Goal: Task Accomplishment & Management: Use online tool/utility

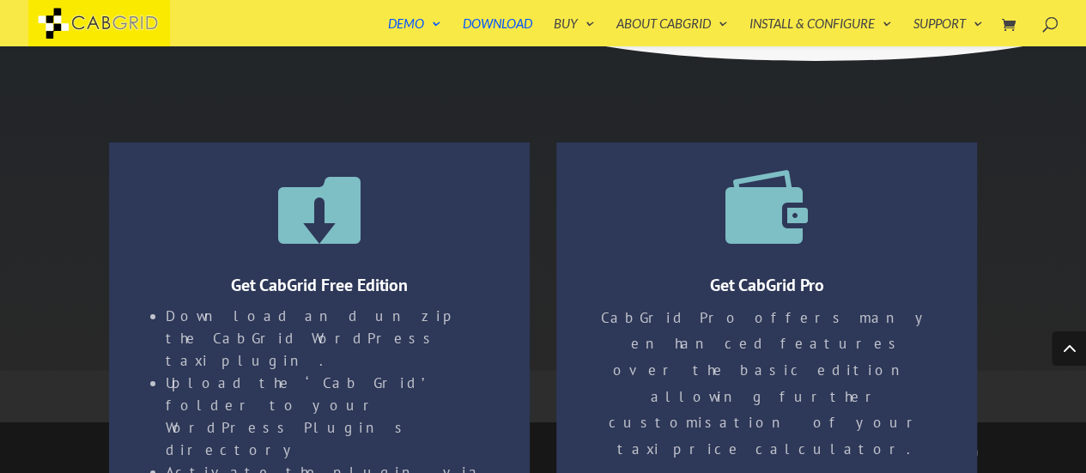
scroll to position [2882, 0]
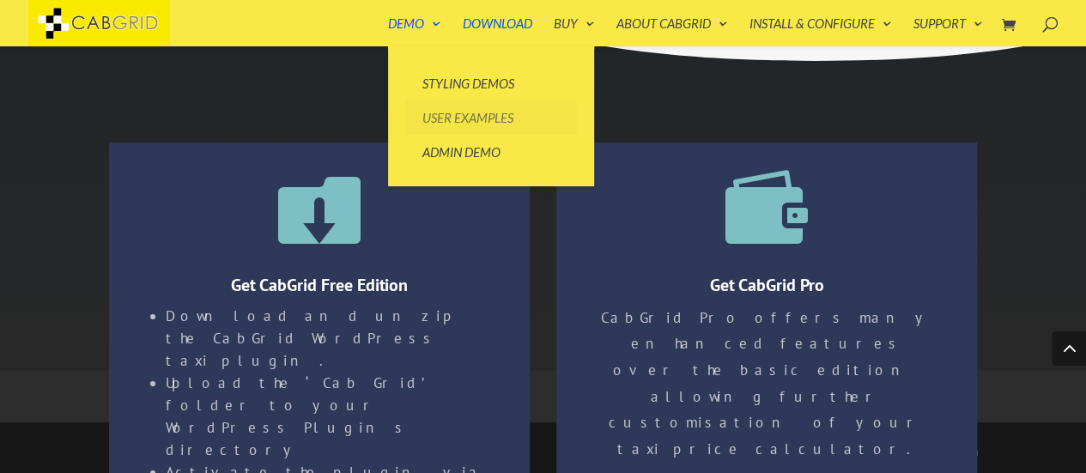
click at [445, 114] on link "User Examples" at bounding box center [491, 117] width 172 height 34
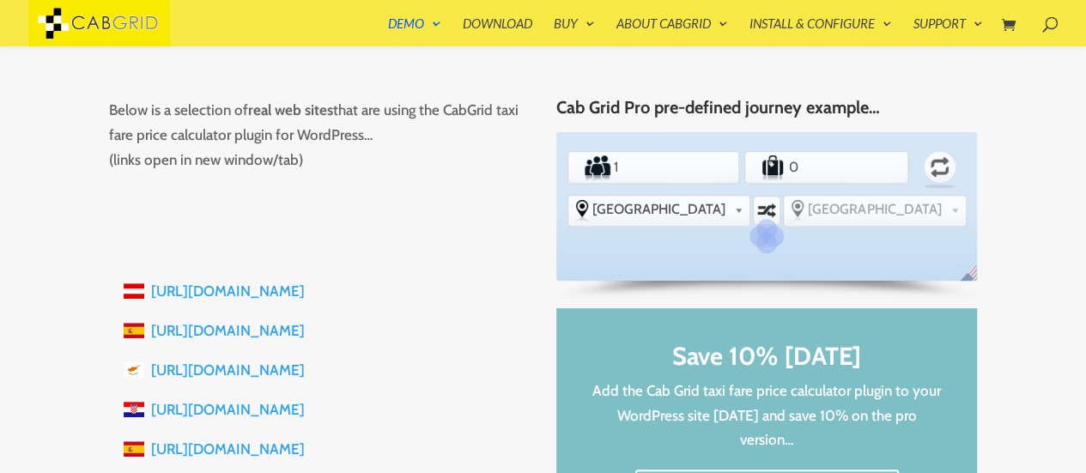
click at [657, 236] on div "Updating Prices..." at bounding box center [766, 237] width 404 height 18
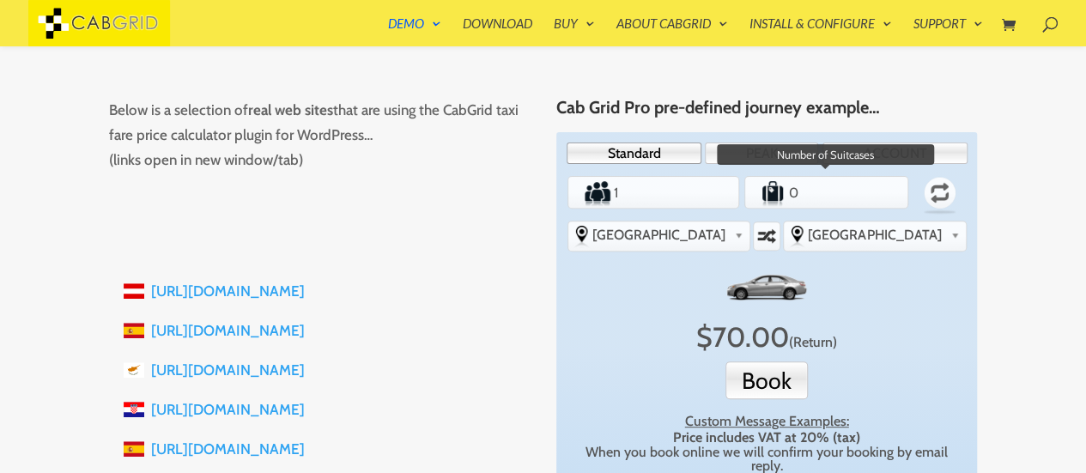
click at [855, 196] on input "0" at bounding box center [827, 192] width 80 height 27
type input "1"
click at [858, 186] on input "1" at bounding box center [827, 192] width 80 height 27
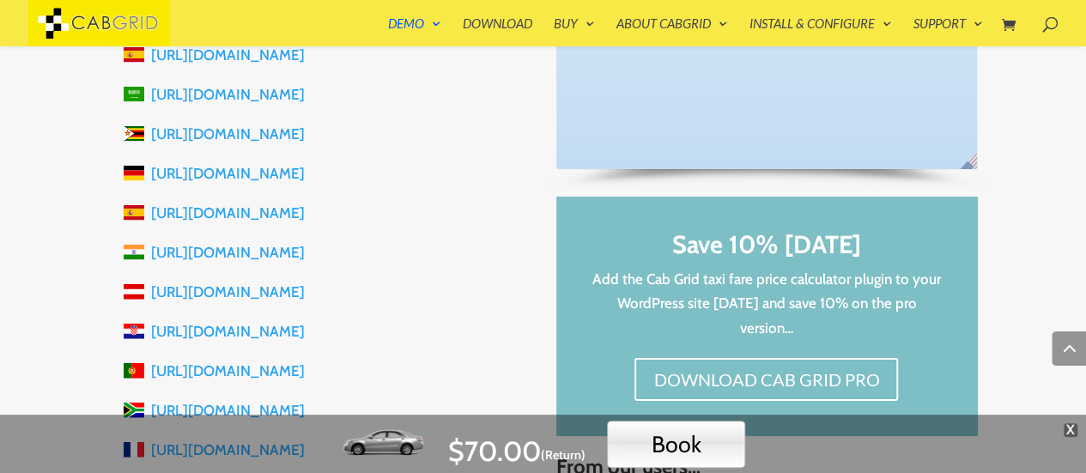
scroll to position [1757, 0]
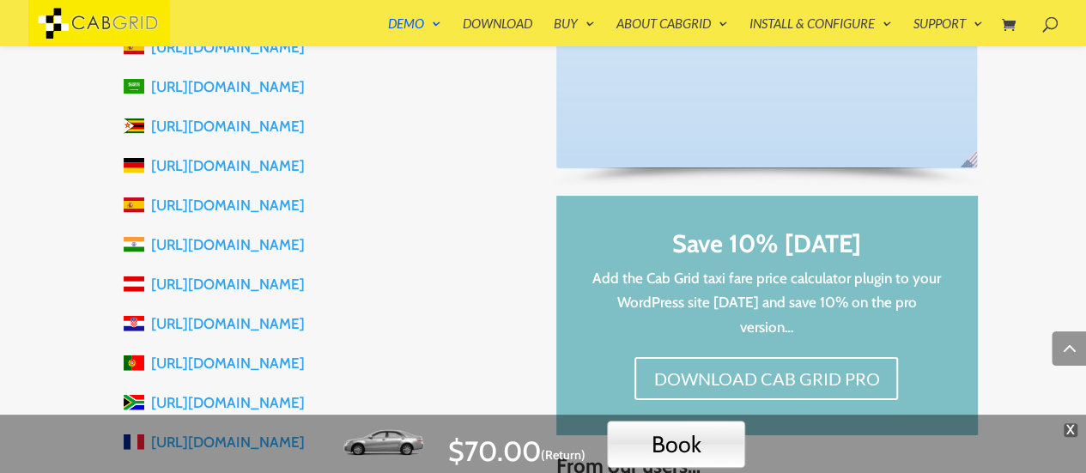
click at [216, 242] on link "https://go2ways.in" at bounding box center [228, 244] width 154 height 17
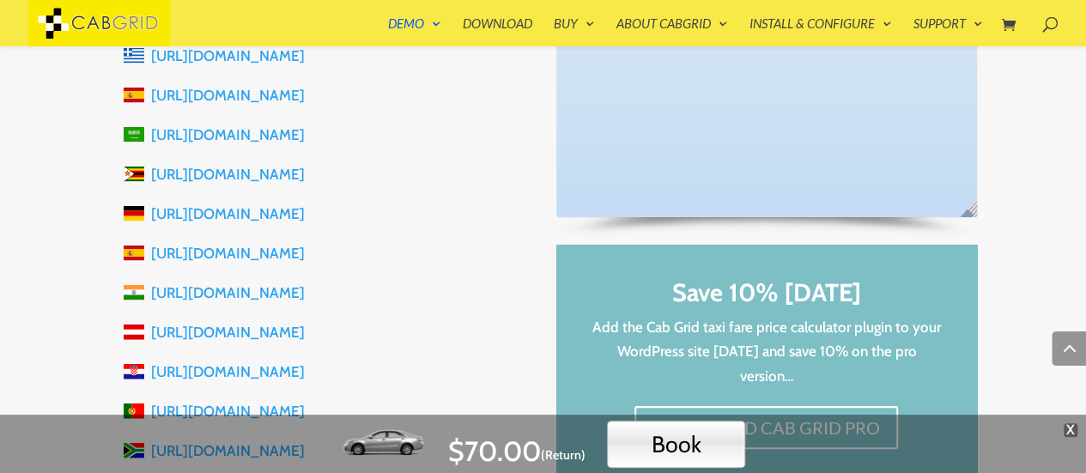
scroll to position [1707, 0]
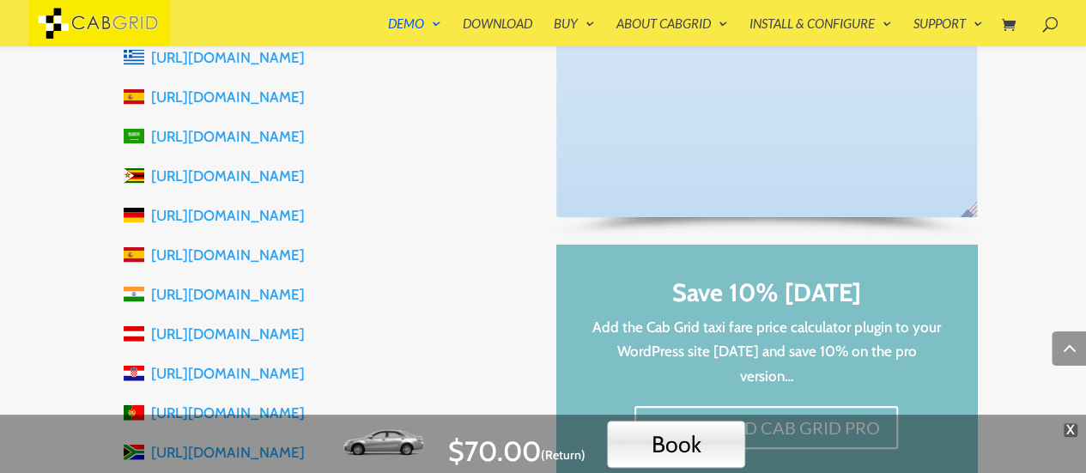
click at [219, 296] on link "https://go2ways.in" at bounding box center [228, 294] width 154 height 17
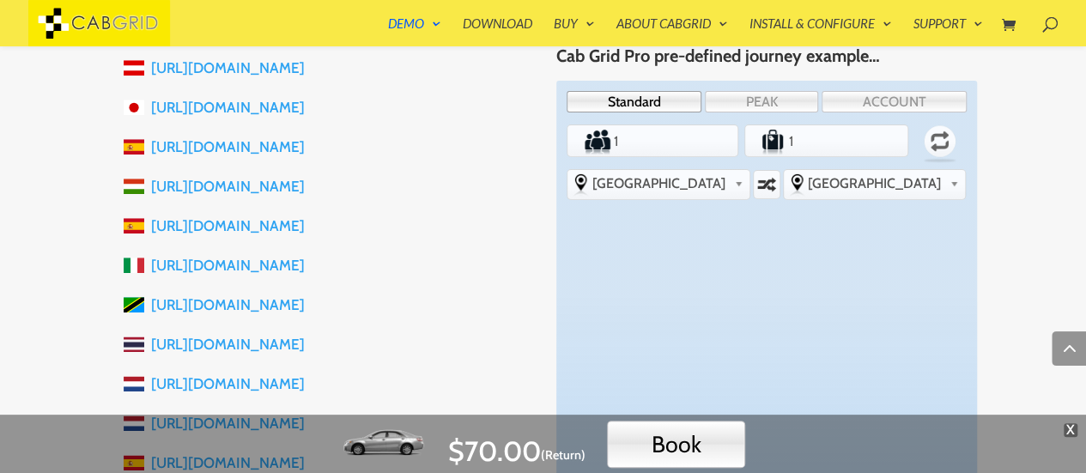
scroll to position [905, 0]
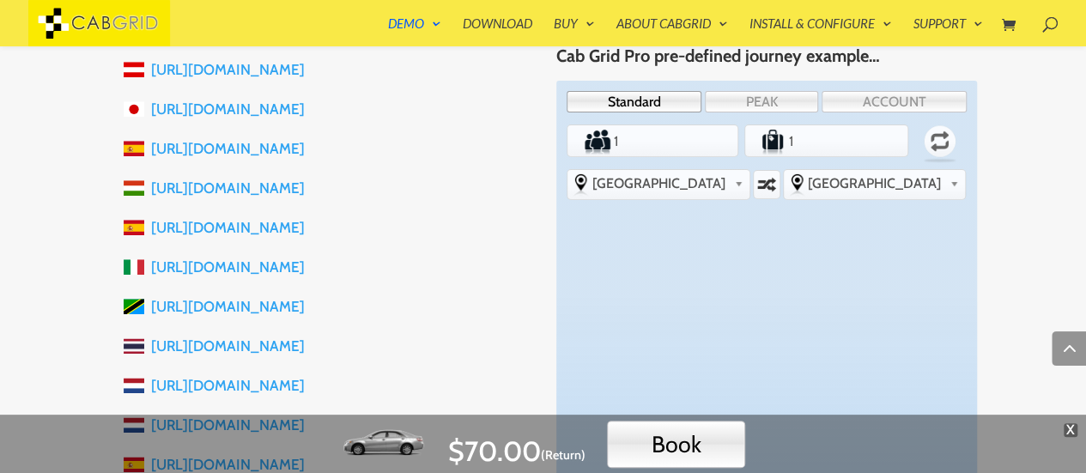
click at [210, 189] on link "https://fairtransfer.co.hu" at bounding box center [228, 187] width 154 height 17
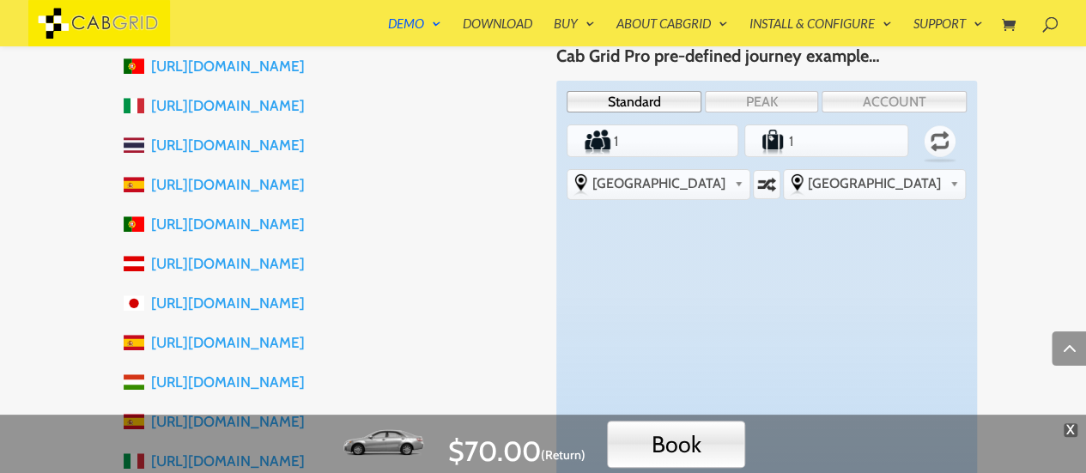
scroll to position [705, 0]
